Goal: Task Accomplishment & Management: Complete application form

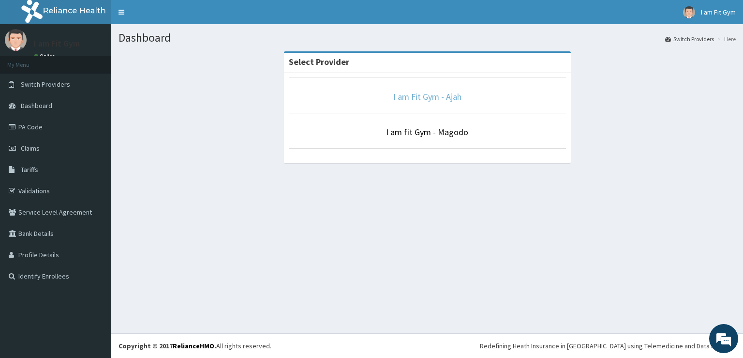
click at [424, 98] on link "I am Fit Gym - Ajah" at bounding box center [428, 96] width 68 height 11
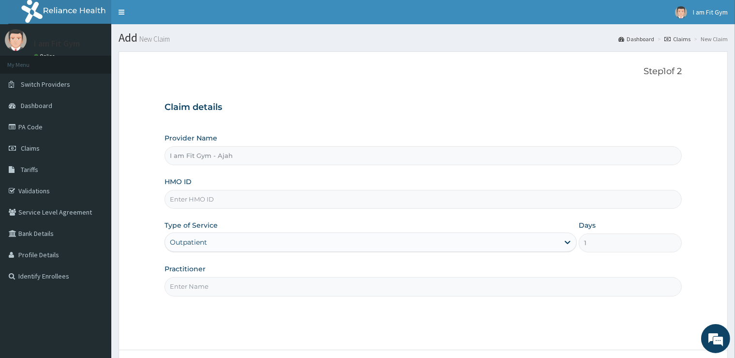
click at [323, 289] on input "Practitioner" at bounding box center [423, 286] width 517 height 19
type input "razzie"
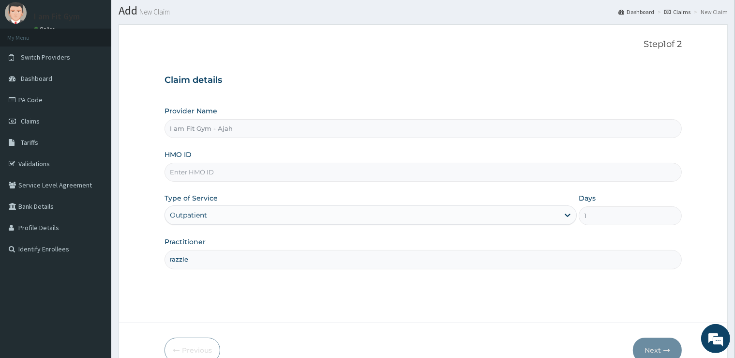
scroll to position [15, 0]
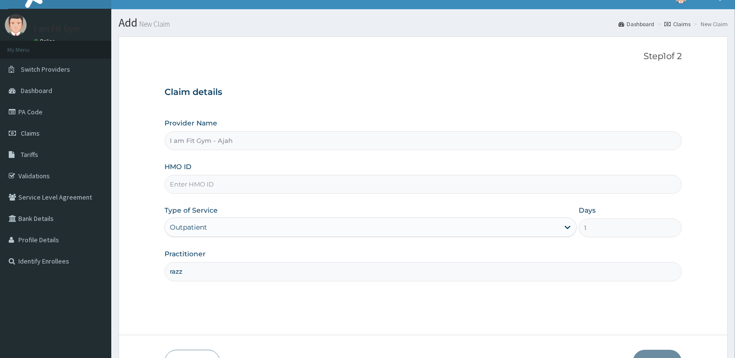
scroll to position [15, 0]
type input "razzie"
click at [239, 181] on input "HMO ID" at bounding box center [423, 184] width 517 height 19
type input "ptl/10055/a"
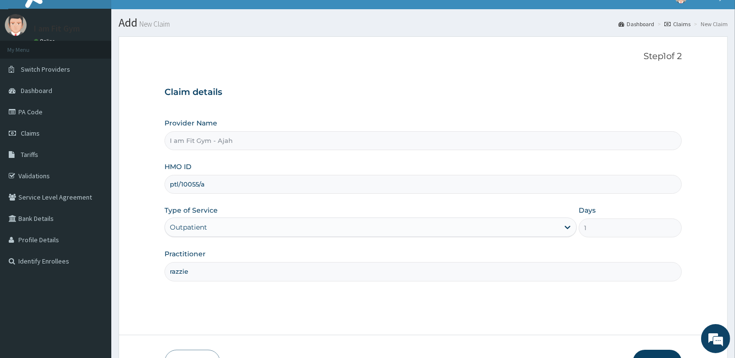
click at [655, 354] on button "Next" at bounding box center [657, 361] width 49 height 25
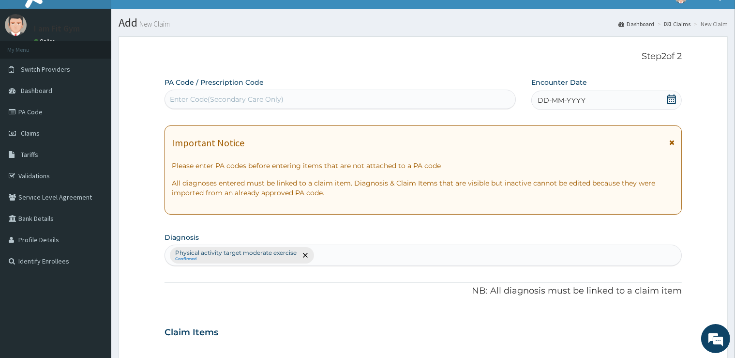
click at [592, 100] on div "DD-MM-YYYY" at bounding box center [606, 100] width 151 height 19
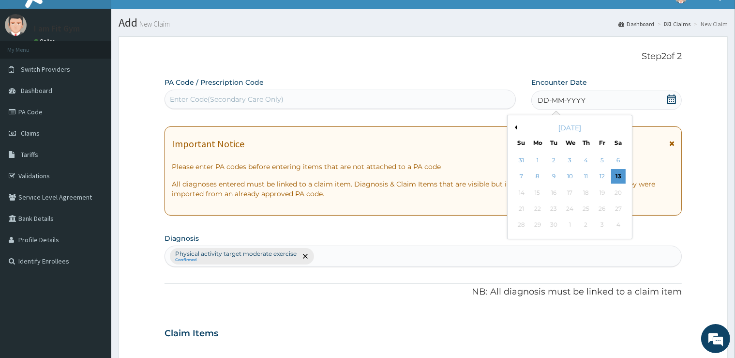
click at [619, 173] on div "13" at bounding box center [618, 176] width 15 height 15
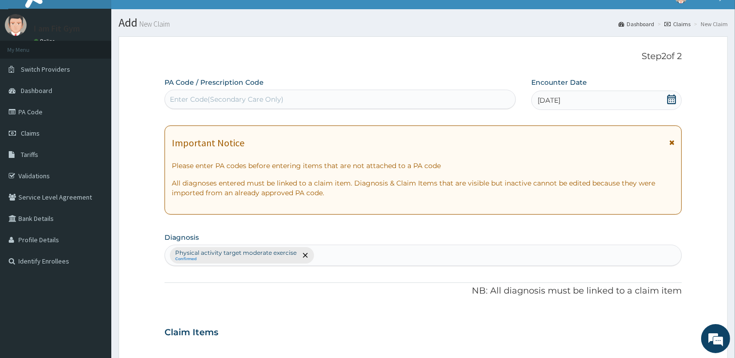
click at [357, 97] on div "Enter Code(Secondary Care Only)" at bounding box center [340, 98] width 350 height 15
type input "PA/"
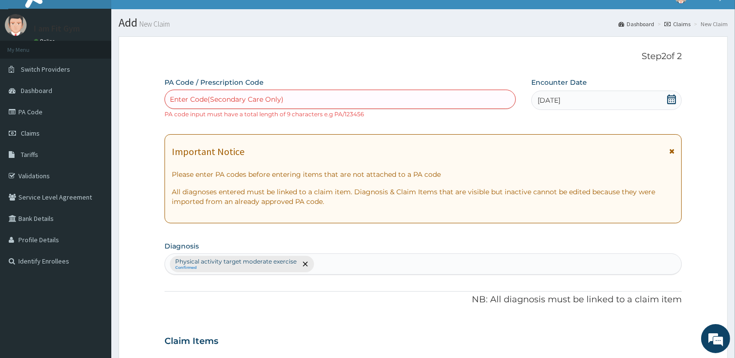
click at [342, 96] on div "Enter Code(Secondary Care Only)" at bounding box center [340, 98] width 350 height 15
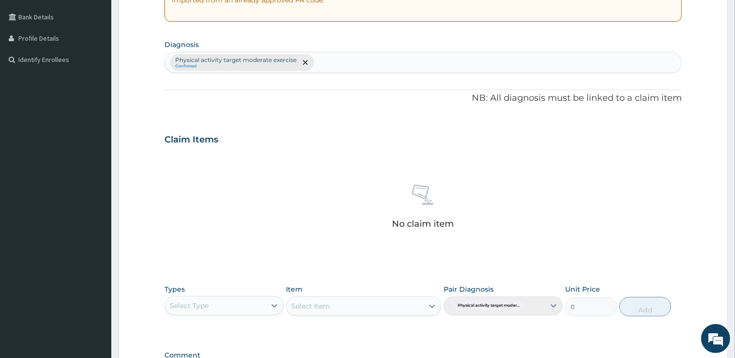
scroll to position [253, 0]
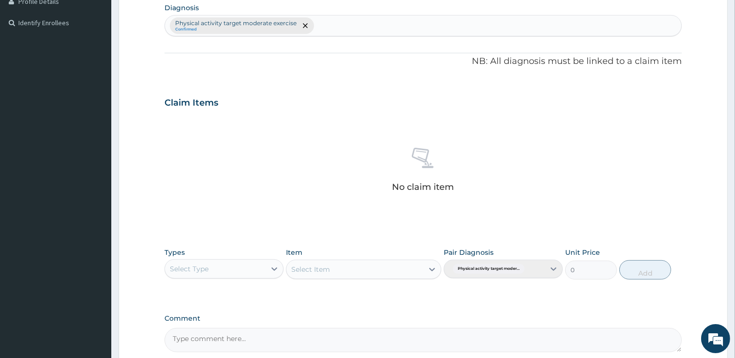
type input "PA/D6EDOB"
click at [206, 271] on div "Types Select Type Item Select Item Pair Diagnosis Physical activity target mode…" at bounding box center [423, 263] width 517 height 42
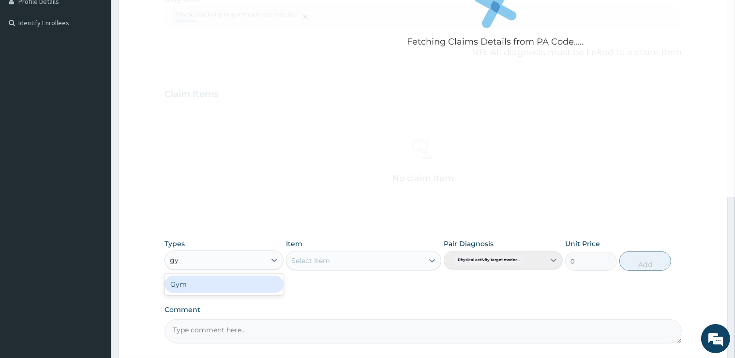
type input "gym"
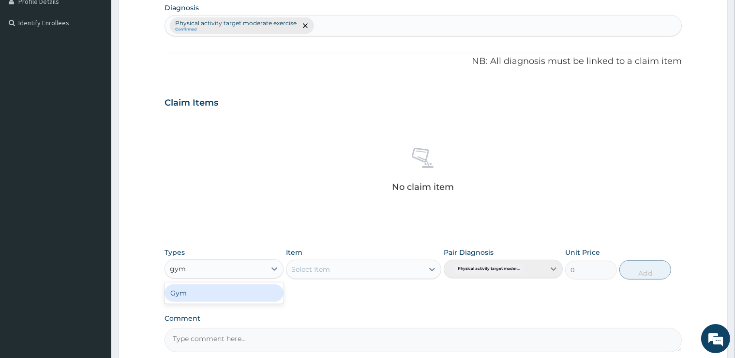
click at [202, 292] on div "Gym" at bounding box center [224, 292] width 119 height 17
click at [350, 272] on div "Select Item" at bounding box center [355, 268] width 137 height 15
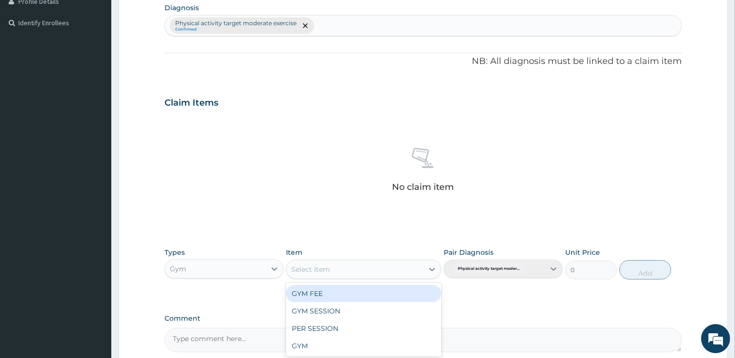
click at [346, 291] on div "GYM FEE" at bounding box center [363, 293] width 155 height 17
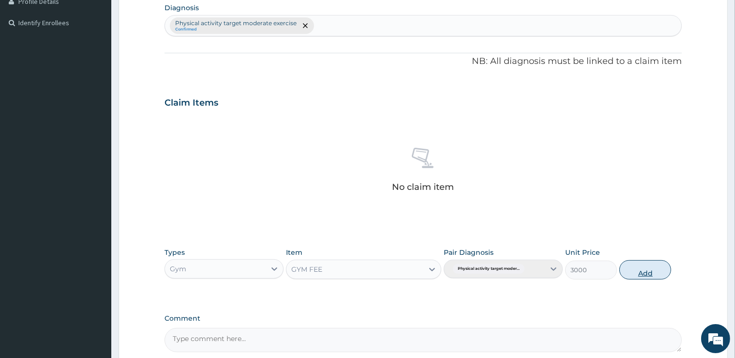
click at [654, 270] on button "Add" at bounding box center [646, 269] width 52 height 19
type input "0"
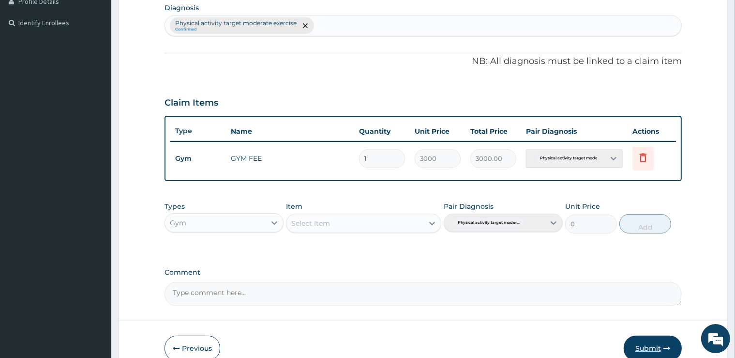
click at [657, 342] on button "Submit" at bounding box center [653, 347] width 58 height 25
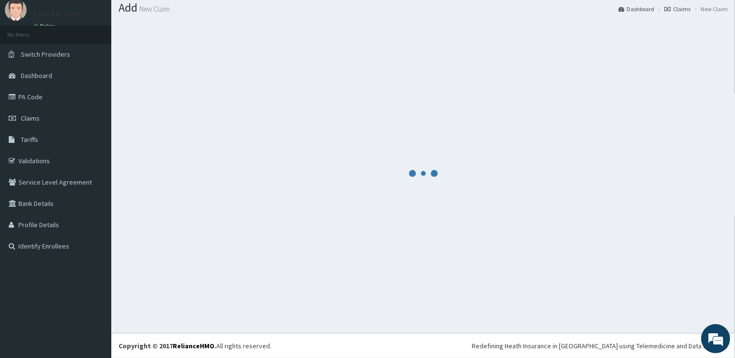
scroll to position [30, 0]
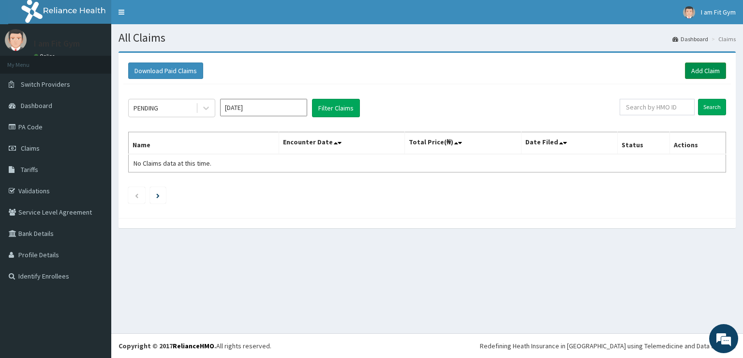
click at [709, 69] on link "Add Claim" at bounding box center [705, 70] width 41 height 16
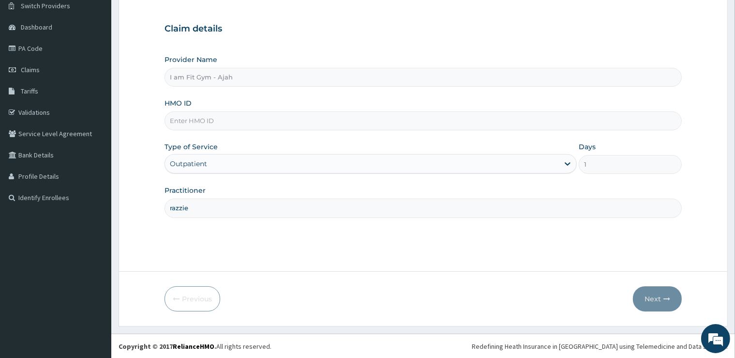
scroll to position [78, 0]
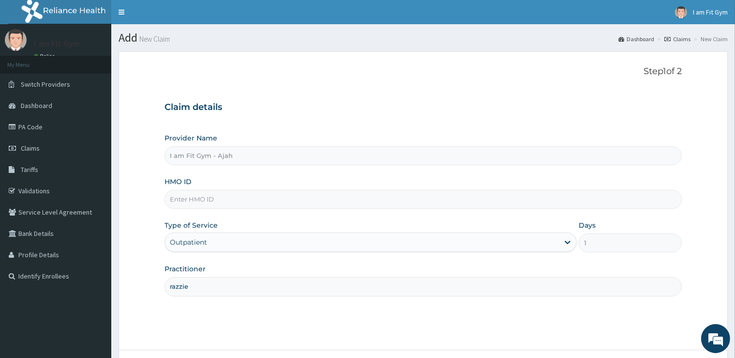
scroll to position [33, 0]
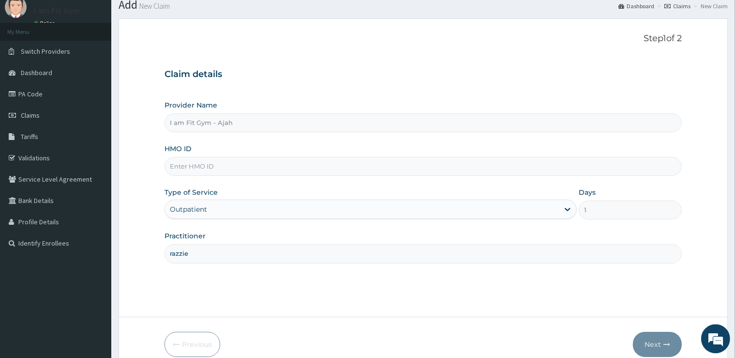
type input "razzie"
click at [255, 170] on input "HMO ID" at bounding box center [423, 166] width 517 height 19
type input "ppy/10455/a"
click at [655, 342] on button "Next" at bounding box center [657, 344] width 49 height 25
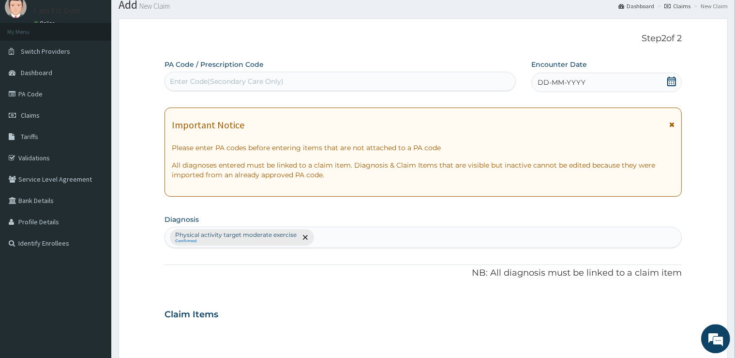
click at [591, 84] on div "DD-MM-YYYY" at bounding box center [606, 82] width 151 height 19
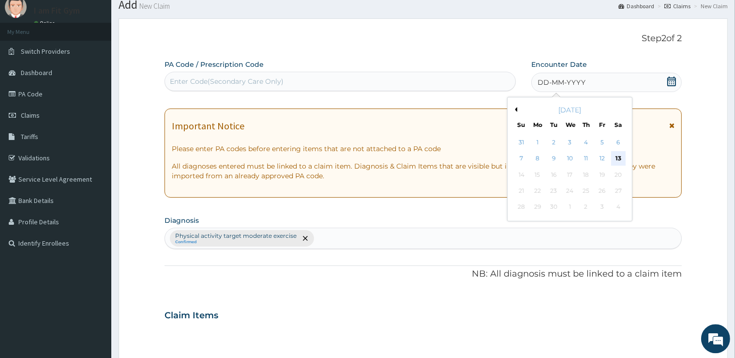
click at [615, 156] on div "13" at bounding box center [618, 158] width 15 height 15
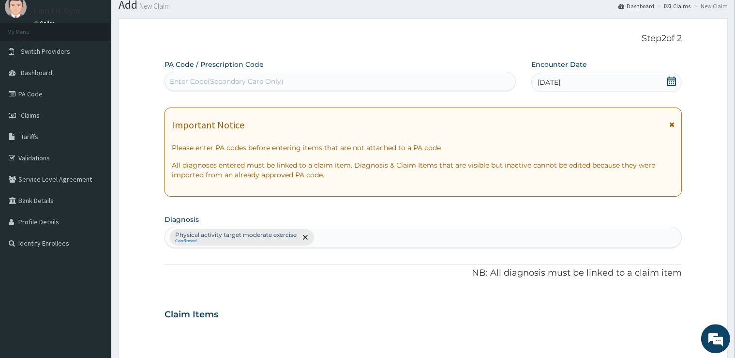
drag, startPoint x: 438, startPoint y: 87, endPoint x: 452, endPoint y: 76, distance: 17.6
click at [446, 82] on div "Enter Code(Secondary Care Only)" at bounding box center [340, 81] width 350 height 15
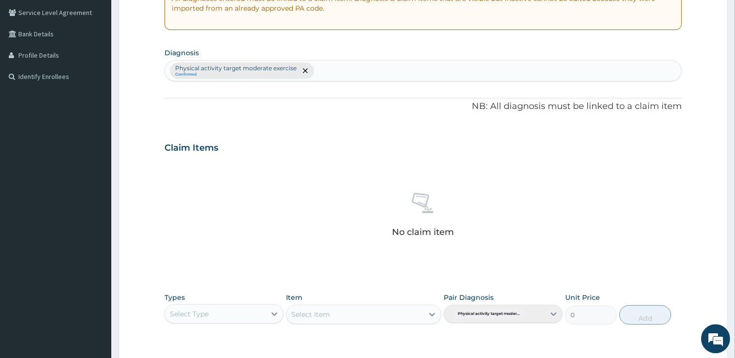
scroll to position [244, 0]
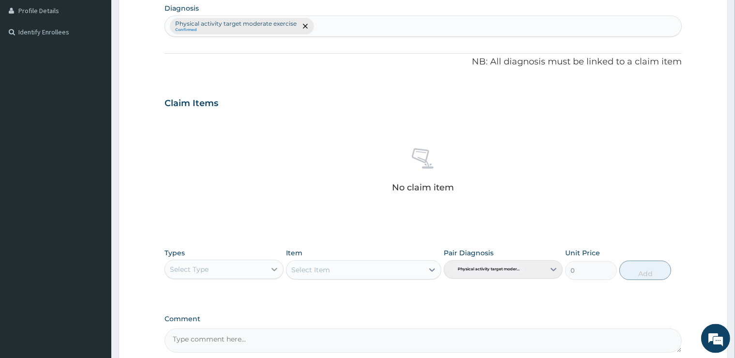
type input "PA/4C1E95"
click at [270, 268] on icon at bounding box center [275, 269] width 10 height 10
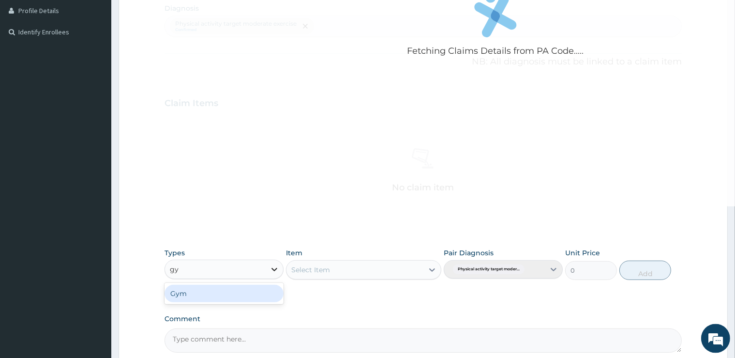
type input "gym"
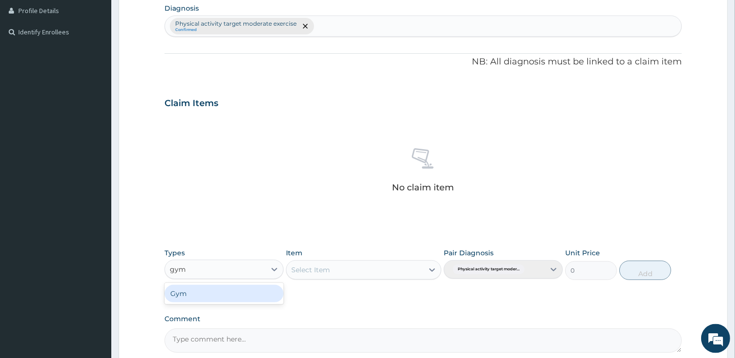
click at [273, 290] on div "Gym" at bounding box center [224, 293] width 119 height 17
click at [318, 266] on div "Select Item" at bounding box center [363, 269] width 155 height 19
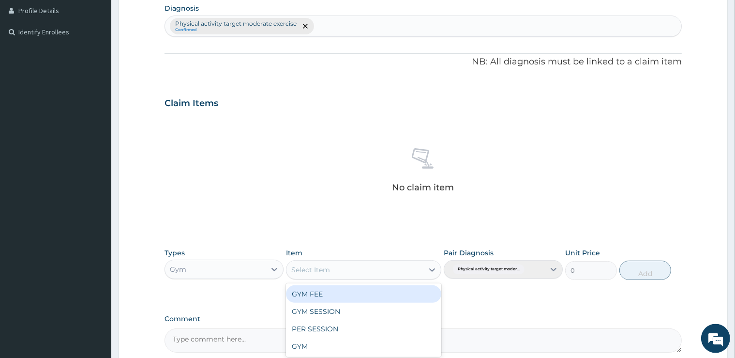
click at [344, 272] on div "Select Item" at bounding box center [355, 269] width 137 height 15
drag, startPoint x: 346, startPoint y: 293, endPoint x: 351, endPoint y: 291, distance: 6.0
click at [348, 293] on div "GYM FEE" at bounding box center [363, 293] width 155 height 17
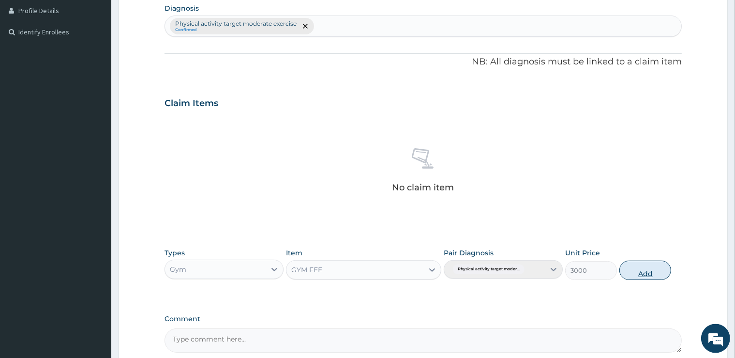
click at [638, 275] on button "Add" at bounding box center [646, 269] width 52 height 19
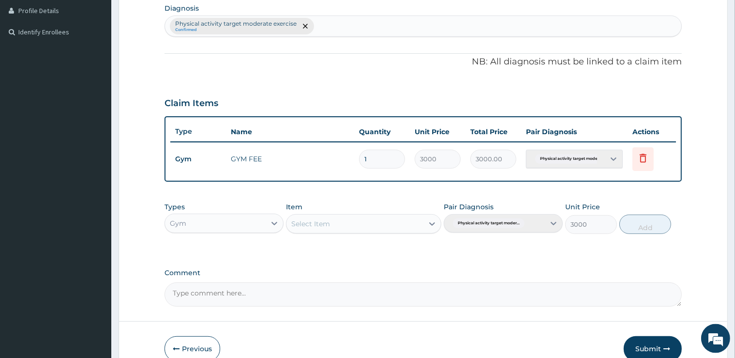
type input "0"
click at [638, 343] on button "Submit" at bounding box center [653, 348] width 58 height 25
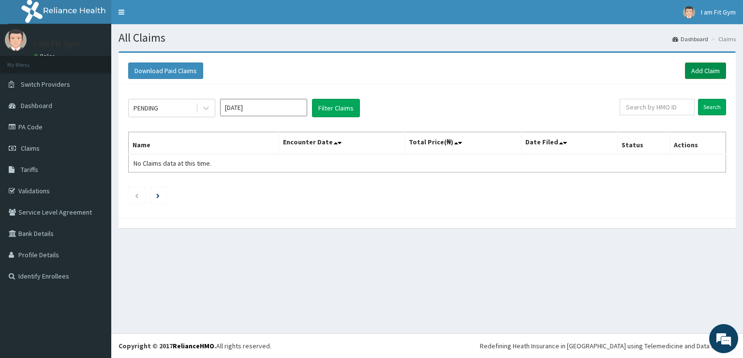
click at [703, 66] on link "Add Claim" at bounding box center [705, 70] width 41 height 16
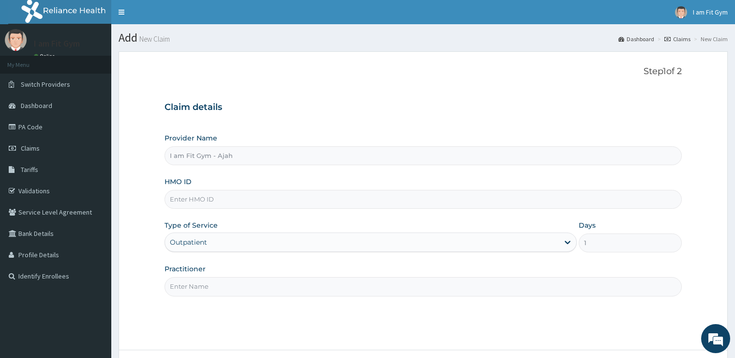
scroll to position [49, 0]
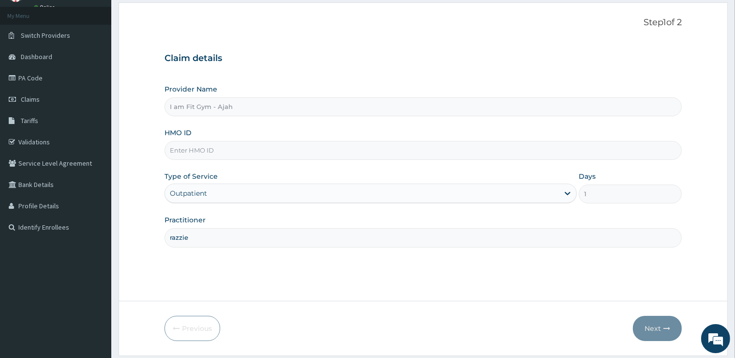
type input "razzie"
click at [232, 145] on input "HMO ID" at bounding box center [423, 150] width 517 height 19
type input "hnl/10007/a"
drag, startPoint x: 667, startPoint y: 326, endPoint x: 673, endPoint y: 328, distance: 6.0
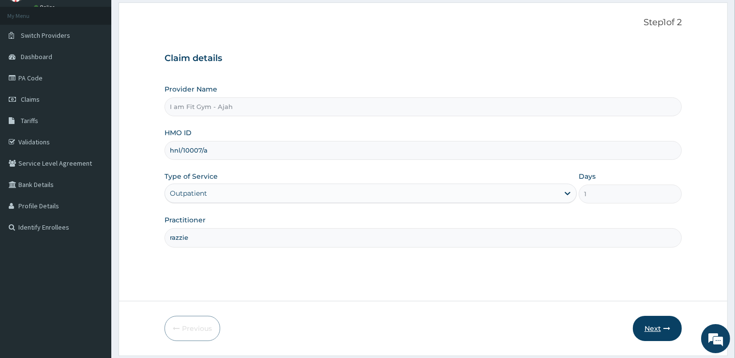
click at [673, 328] on button "Next" at bounding box center [657, 328] width 49 height 25
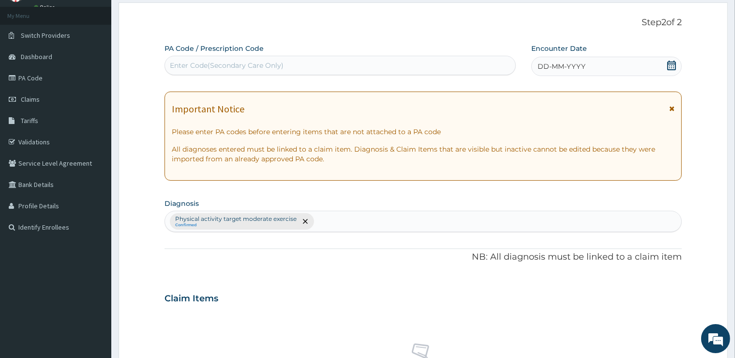
click at [608, 67] on div "DD-MM-YYYY" at bounding box center [606, 66] width 151 height 19
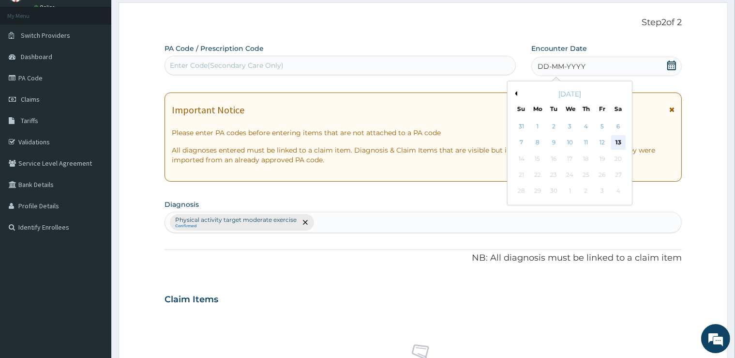
click at [615, 136] on div "13" at bounding box center [618, 143] width 15 height 15
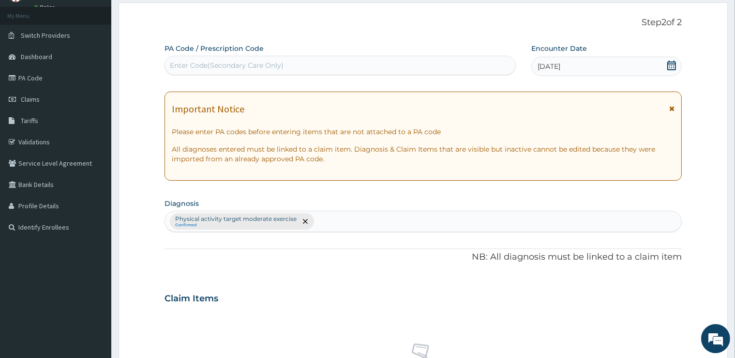
click at [430, 57] on div "Enter Code(Secondary Care Only)" at bounding box center [340, 65] width 351 height 19
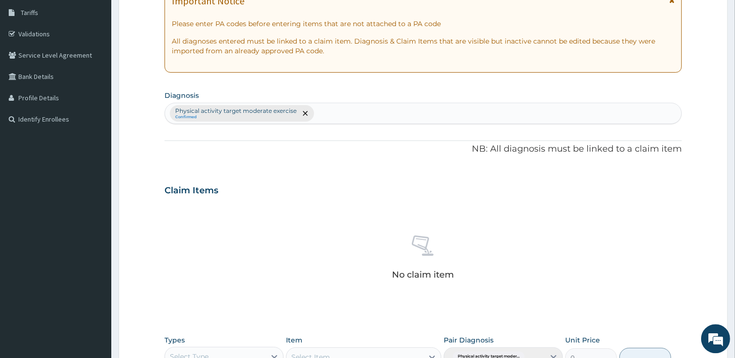
scroll to position [175, 0]
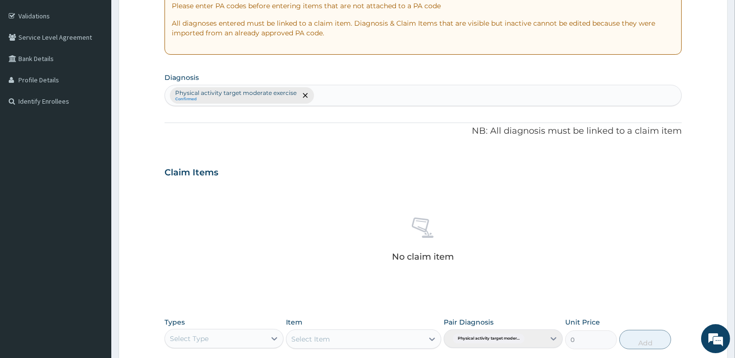
type input "PA/C7F61E"
click at [195, 331] on div "Select Type" at bounding box center [215, 338] width 101 height 15
type input "gym"
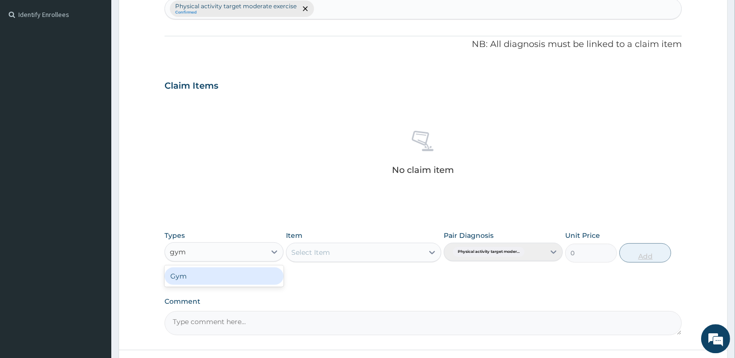
scroll to position [275, 0]
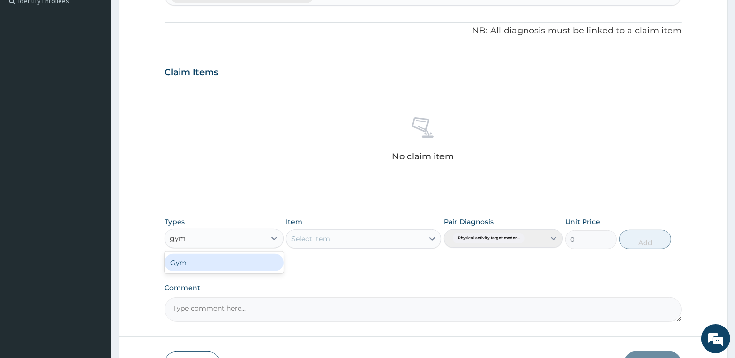
drag, startPoint x: 258, startPoint y: 259, endPoint x: 322, endPoint y: 235, distance: 68.2
click at [262, 258] on div "Gym" at bounding box center [224, 262] width 119 height 17
click at [347, 233] on div "Select Item" at bounding box center [363, 238] width 155 height 19
click at [346, 238] on div "Select Item" at bounding box center [355, 238] width 137 height 15
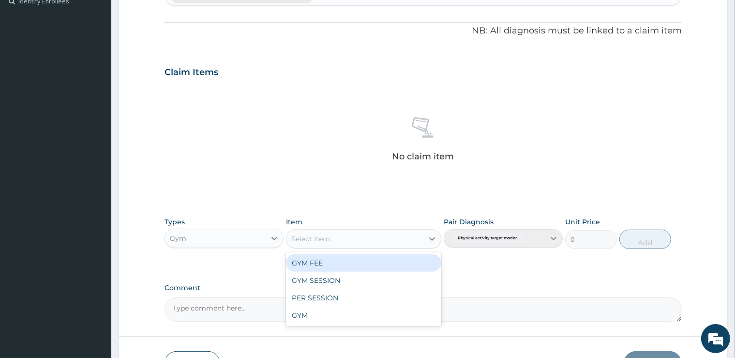
click at [346, 260] on div "GYM FEE" at bounding box center [363, 262] width 155 height 17
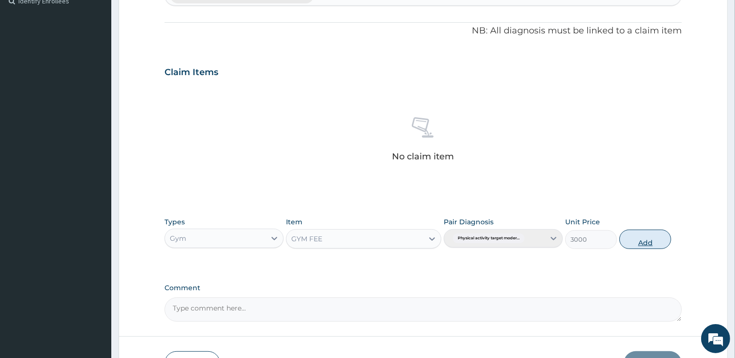
click at [648, 236] on button "Add" at bounding box center [646, 238] width 52 height 19
type input "0"
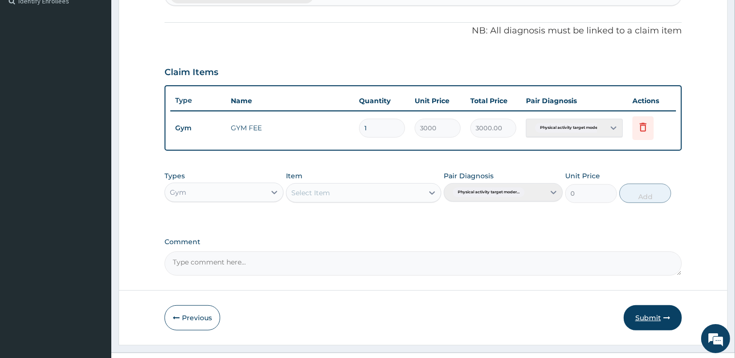
click at [649, 316] on button "Submit" at bounding box center [653, 317] width 58 height 25
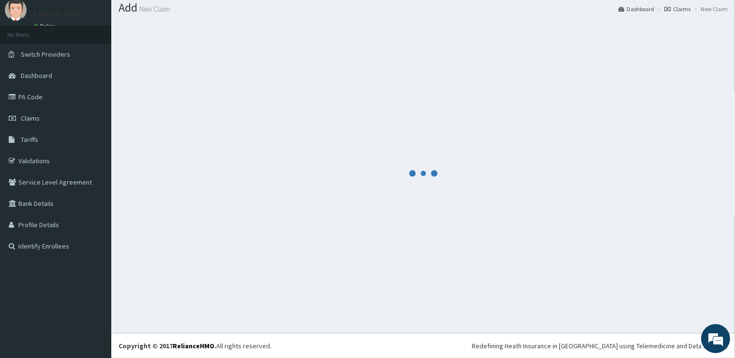
scroll to position [30, 0]
